Goal: Navigation & Orientation: Find specific page/section

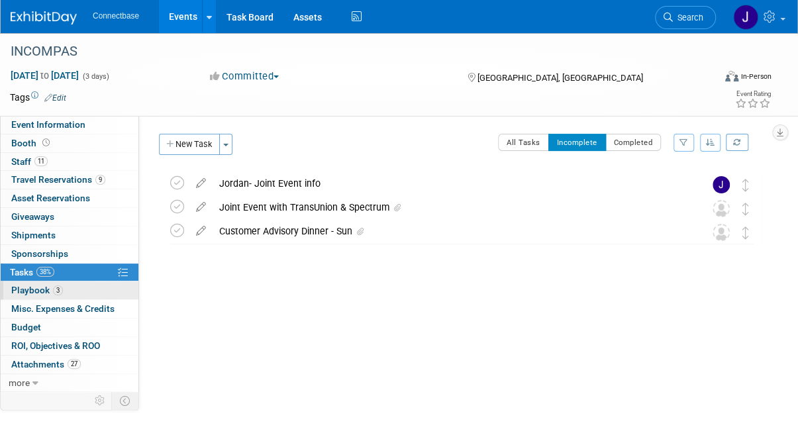
click at [24, 291] on span "Playbook 3" at bounding box center [37, 290] width 52 height 11
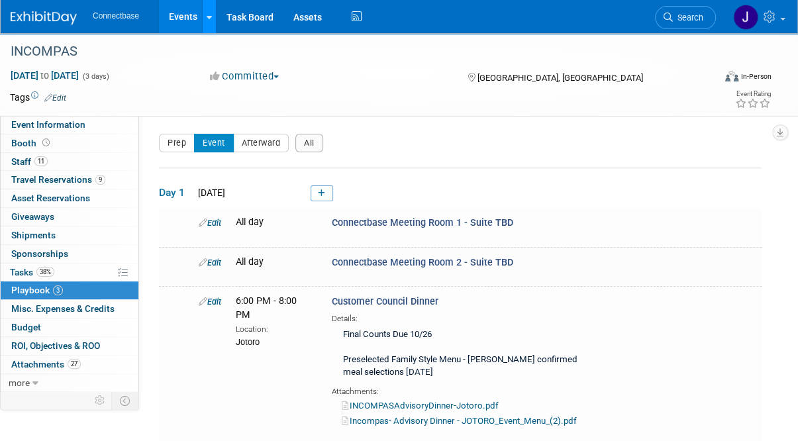
click at [207, 13] on icon at bounding box center [209, 17] width 5 height 9
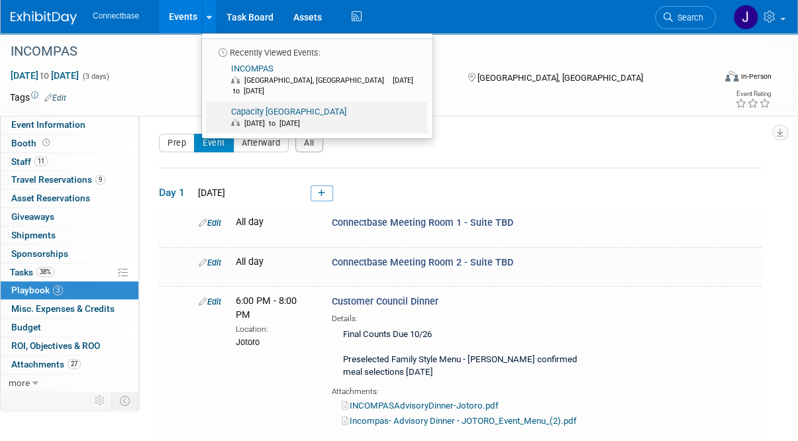
click at [250, 102] on link "Capacity [GEOGRAPHIC_DATA] [DATE] to [DATE]" at bounding box center [316, 118] width 221 height 32
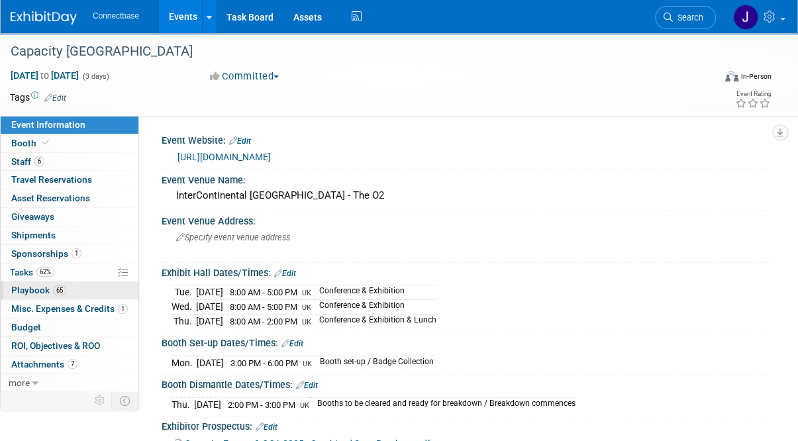
click at [36, 288] on span "Playbook 65" at bounding box center [38, 290] width 55 height 11
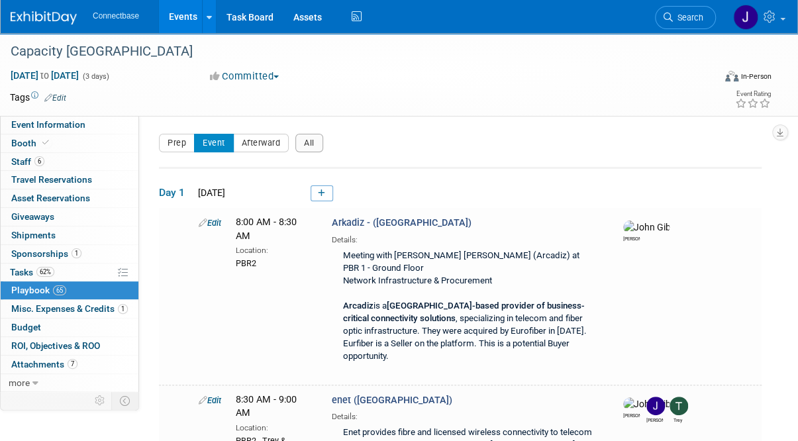
click at [307, 144] on button "All" at bounding box center [309, 143] width 28 height 19
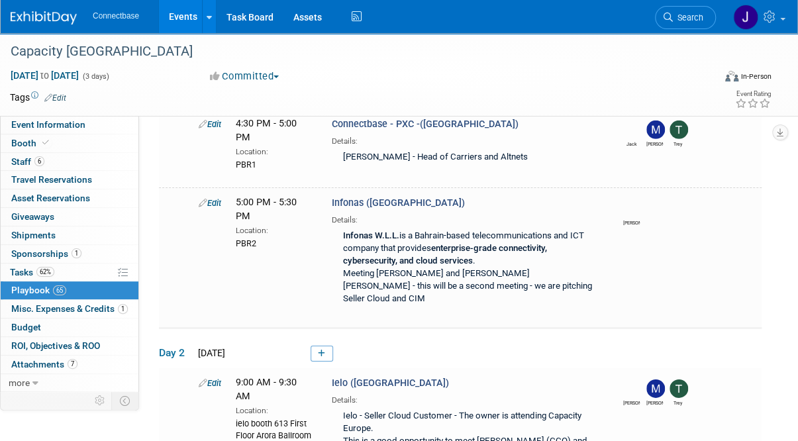
scroll to position [4316, 0]
